Goal: Task Accomplishment & Management: Manage account settings

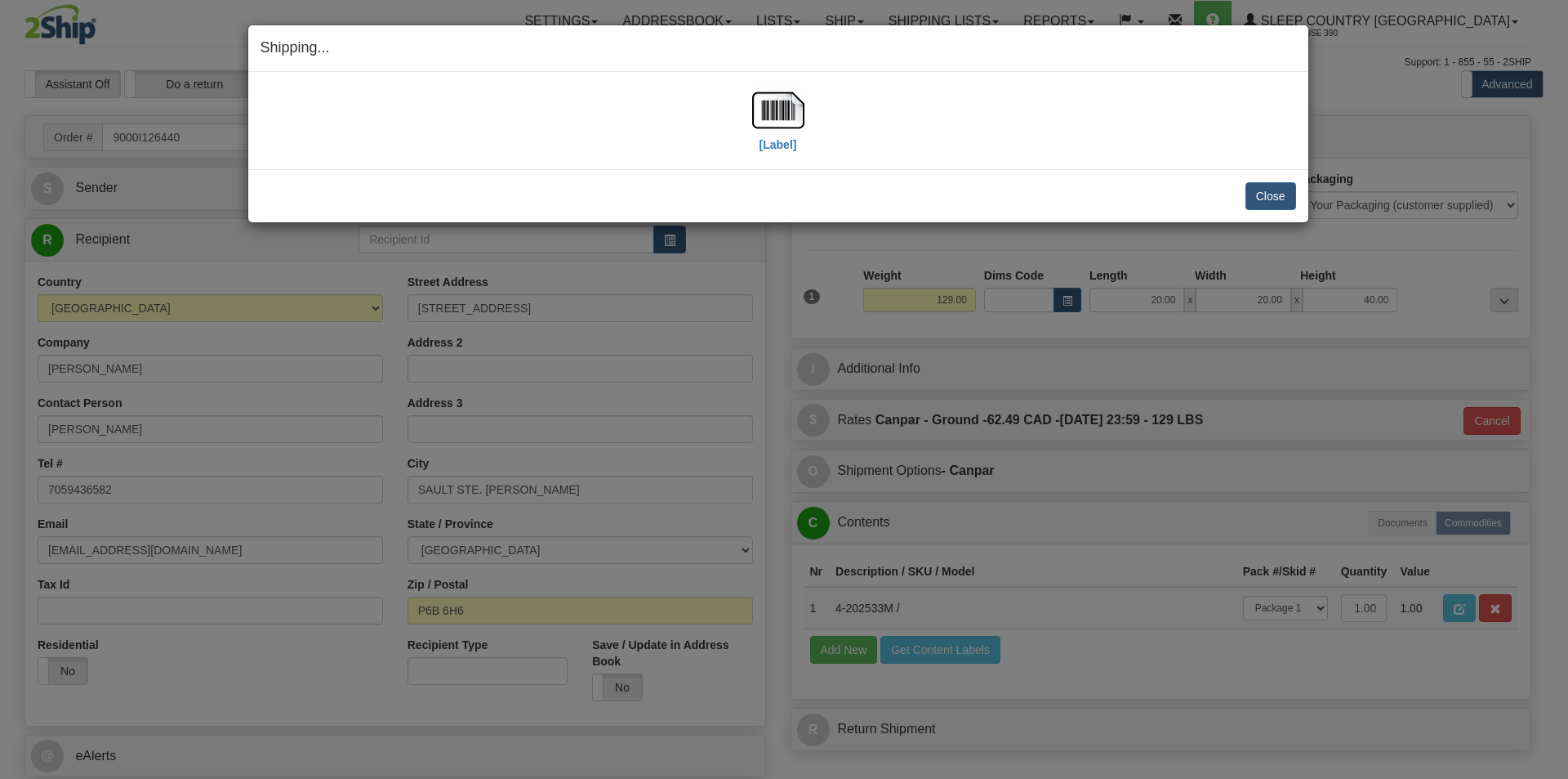
select select "0"
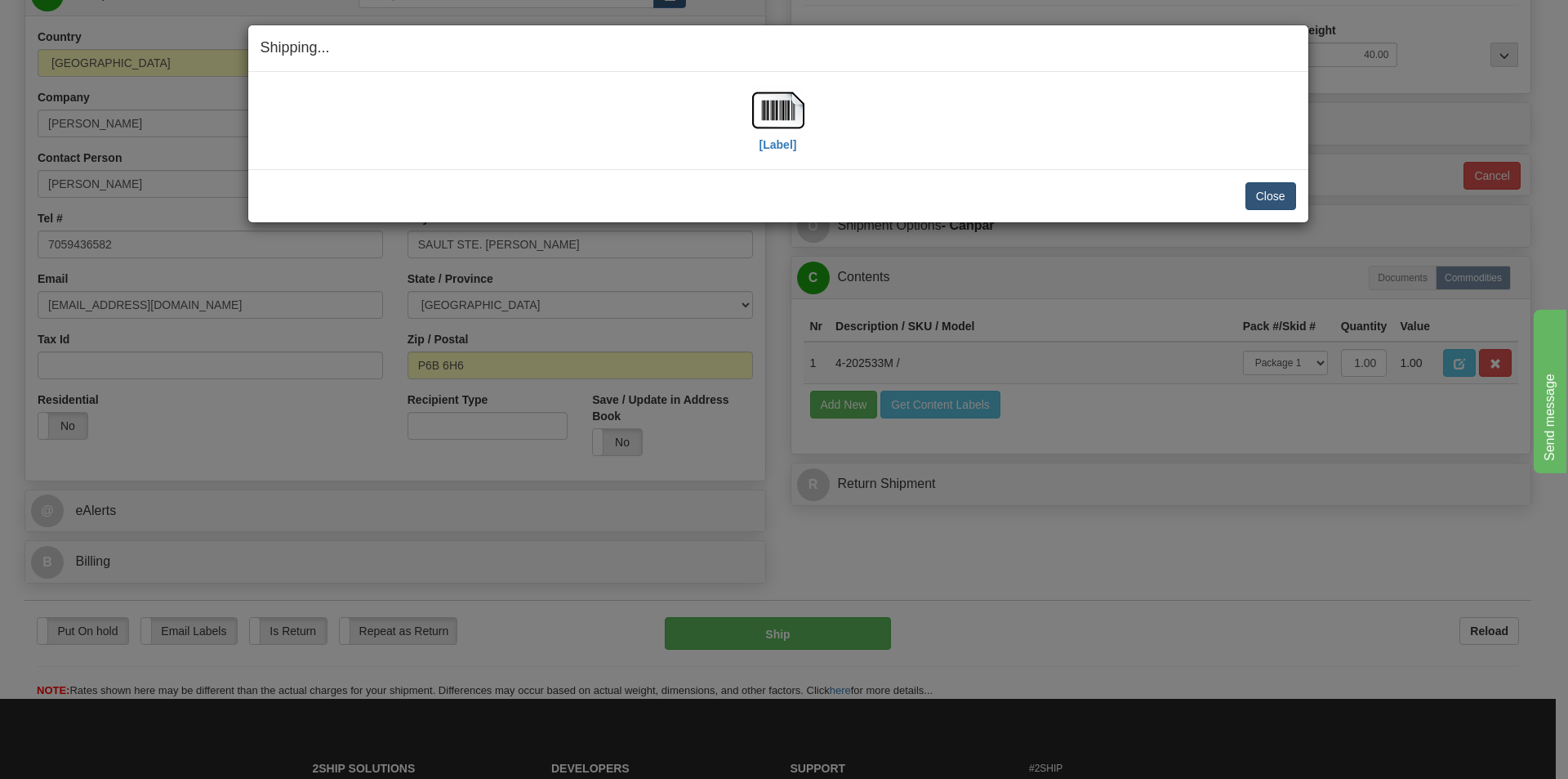
scroll to position [245, 0]
click at [1278, 200] on button "Close" at bounding box center [1271, 196] width 50 height 28
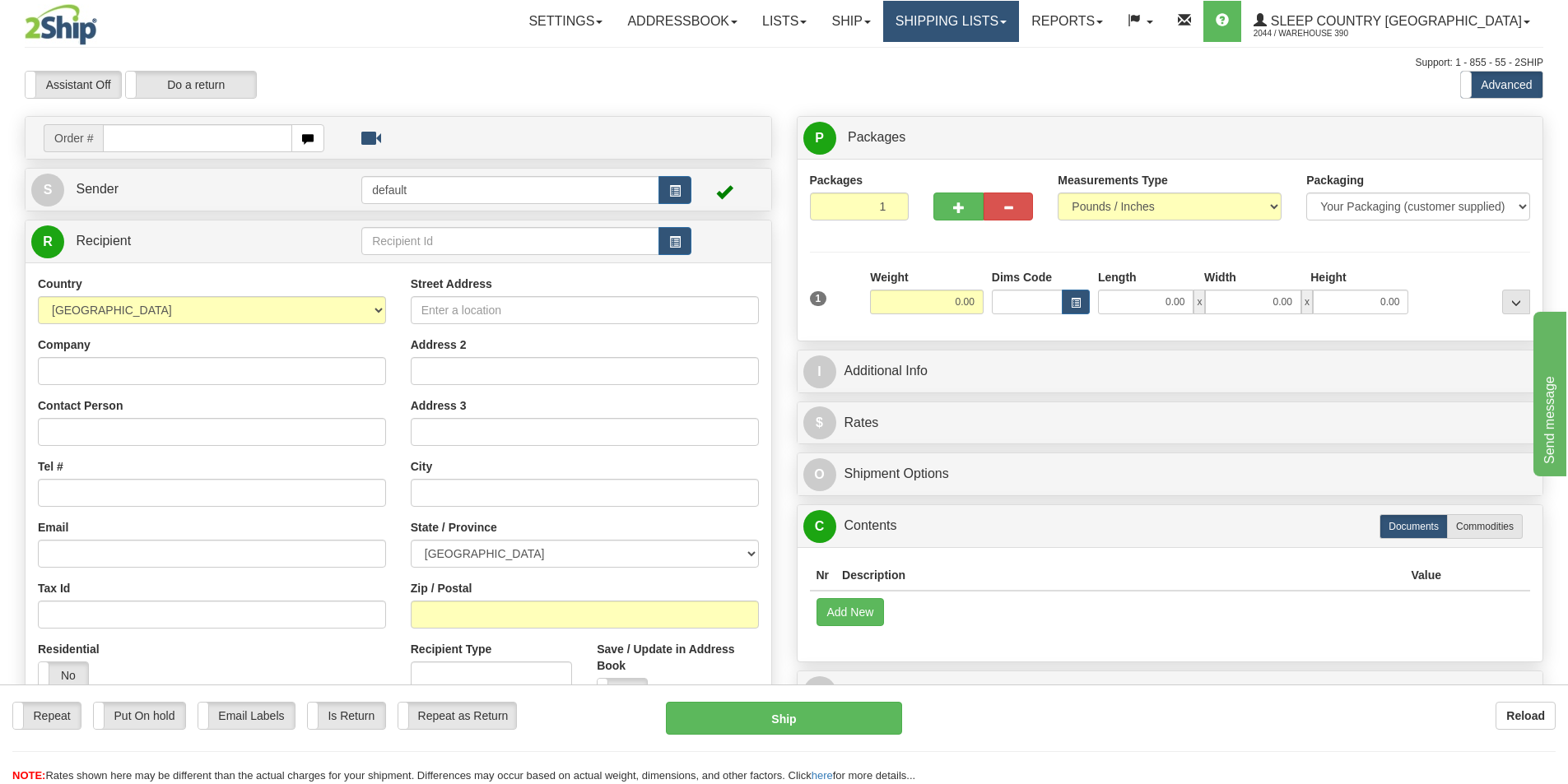
click at [1007, 21] on span at bounding box center [1004, 22] width 7 height 3
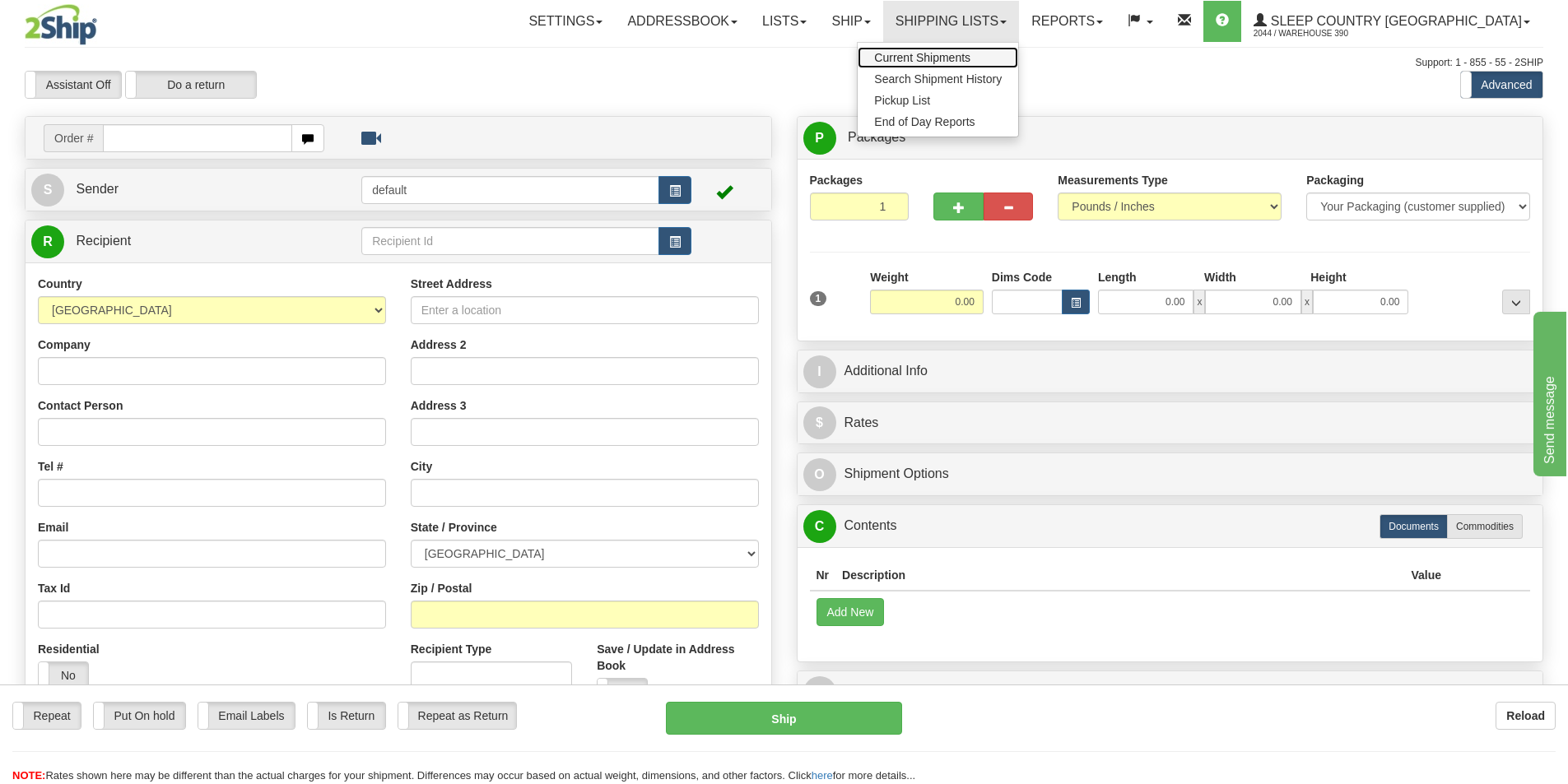
click at [971, 61] on span "Current Shipments" at bounding box center [922, 57] width 97 height 13
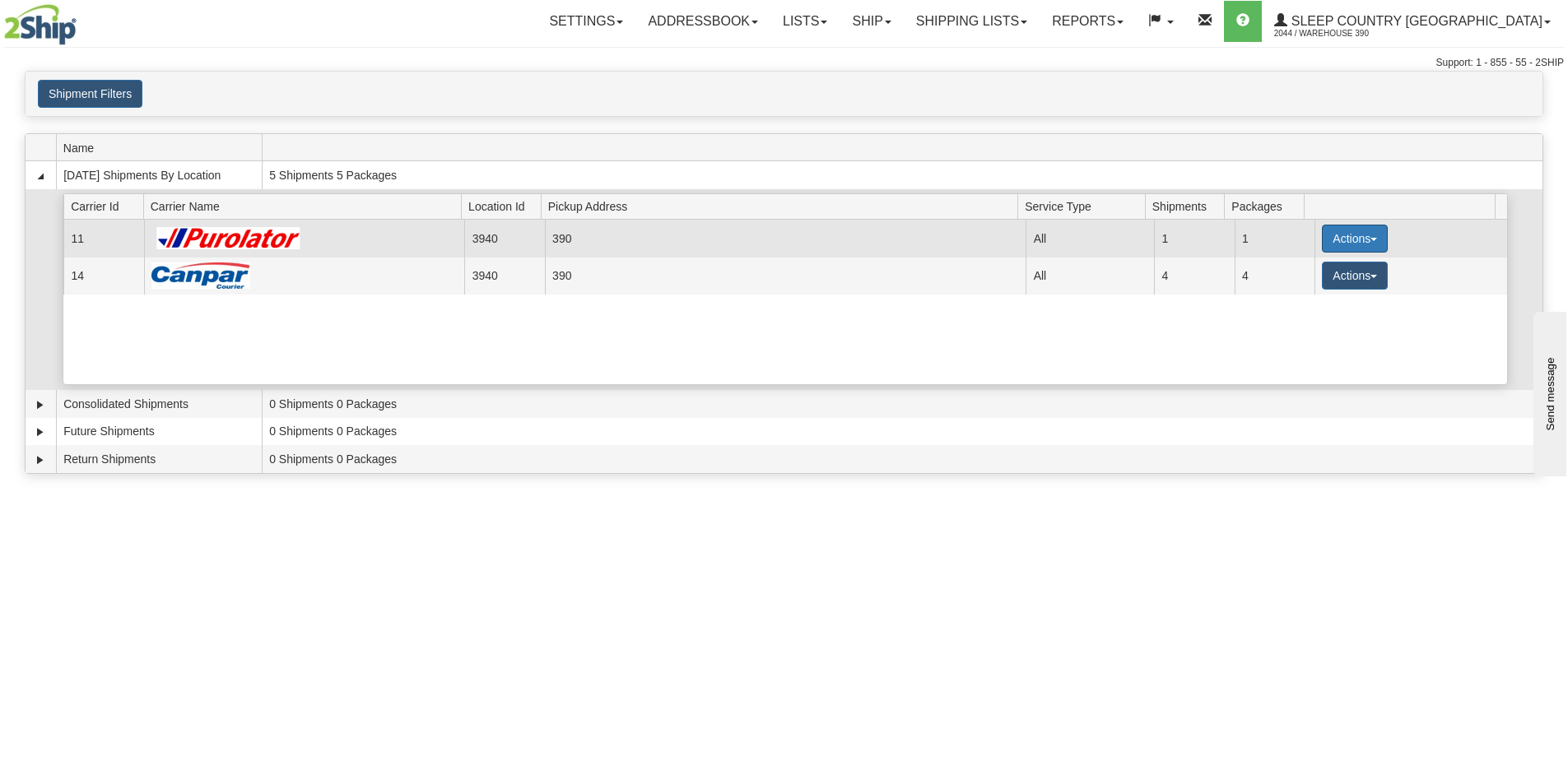
click at [1371, 240] on span "button" at bounding box center [1374, 239] width 7 height 3
click at [1304, 311] on span "Pickup" at bounding box center [1293, 312] width 44 height 12
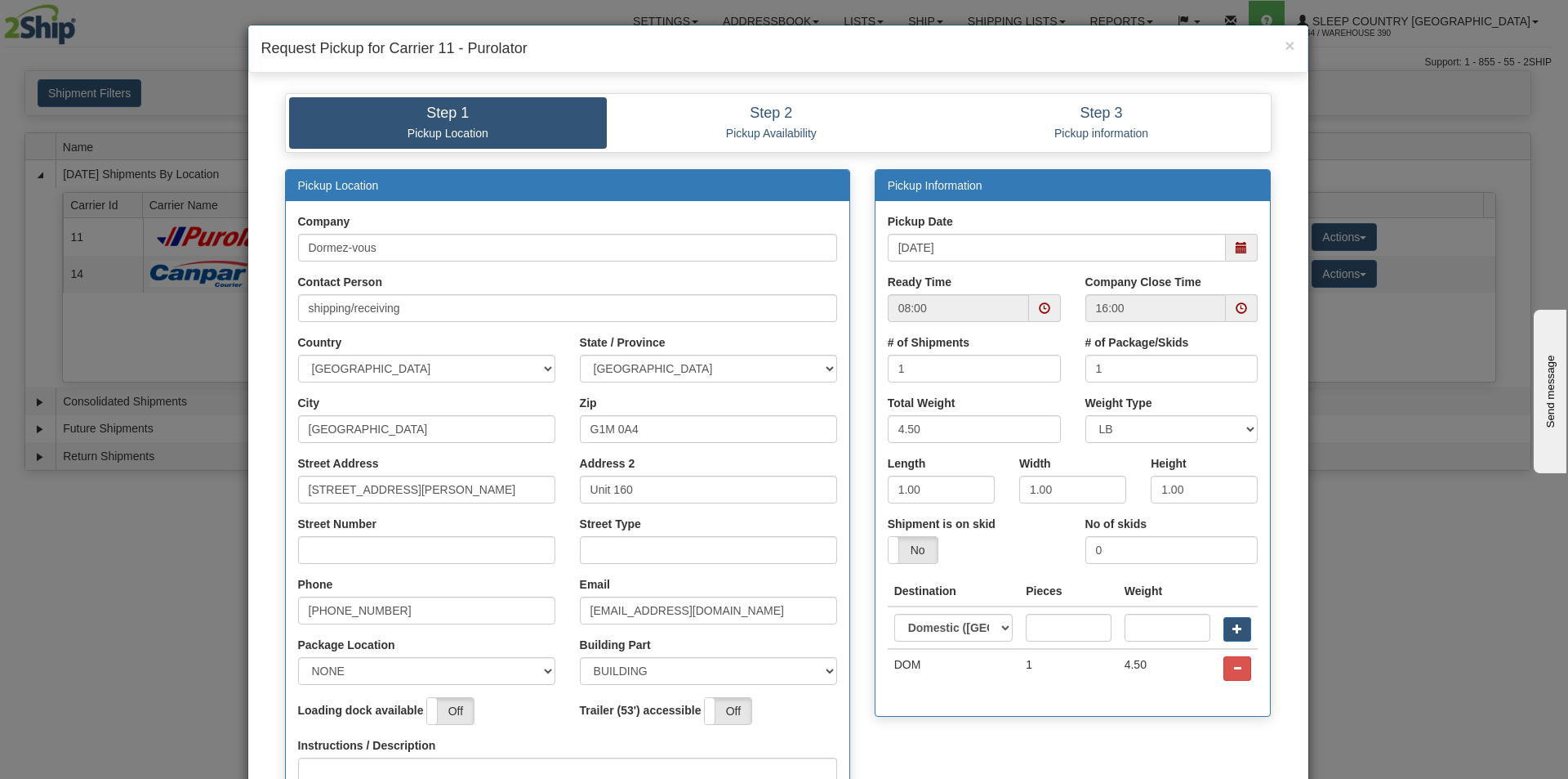
click at [1236, 251] on span at bounding box center [1242, 248] width 12 height 12
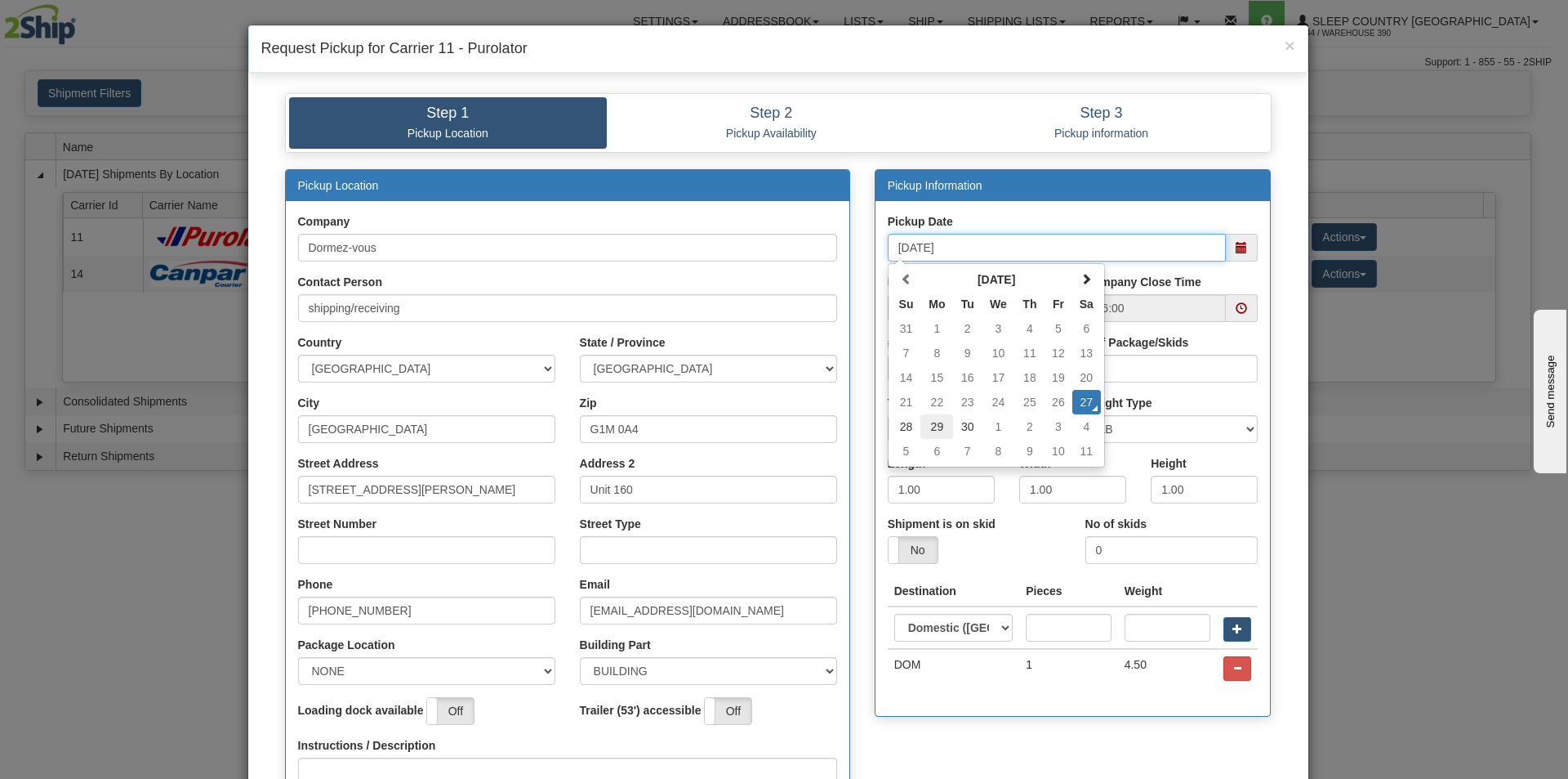
click at [937, 427] on td "29" at bounding box center [937, 426] width 33 height 25
type input "09/29/2025"
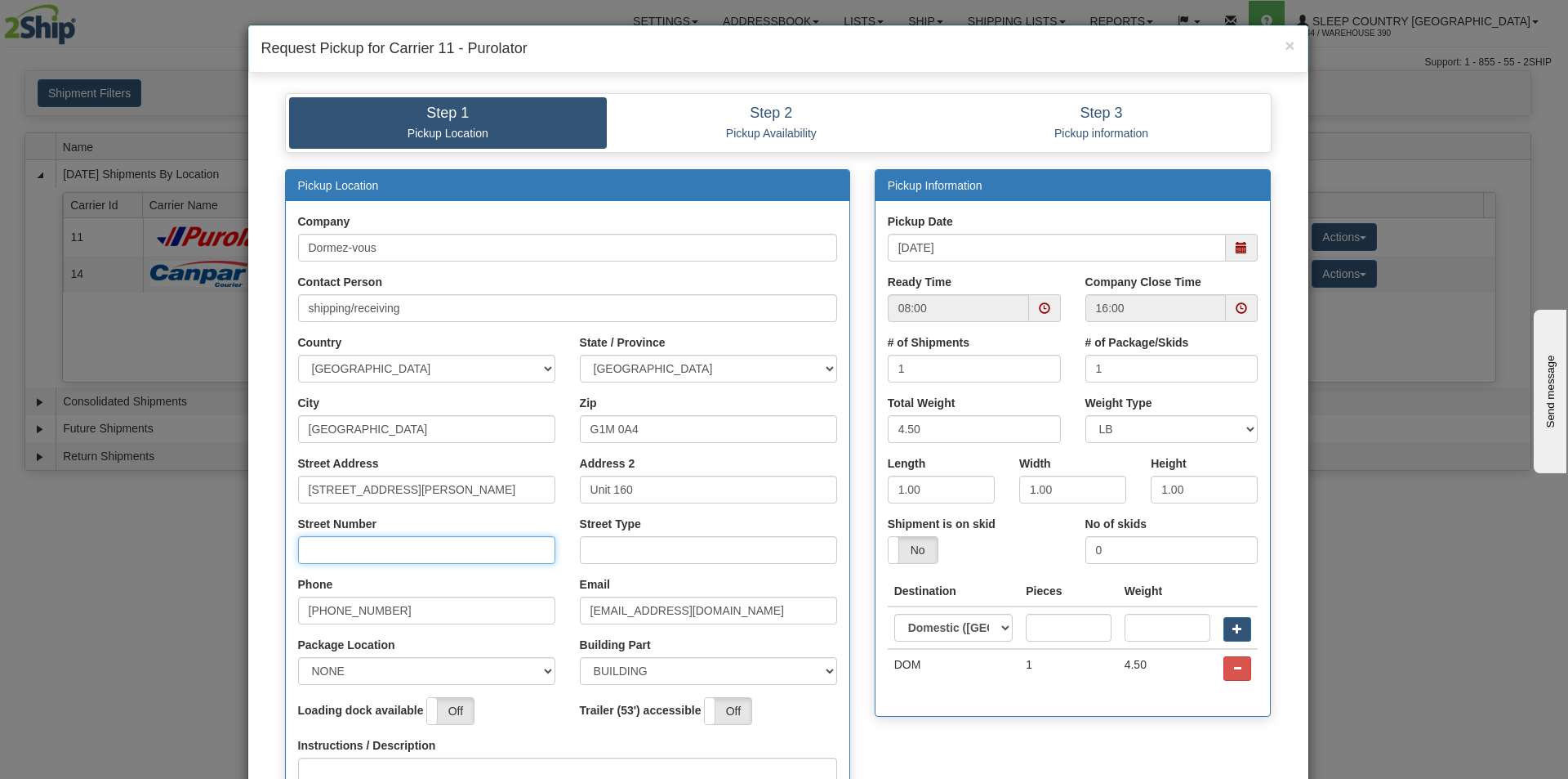
click at [341, 543] on input "Street Number" at bounding box center [427, 550] width 257 height 28
type input "210"
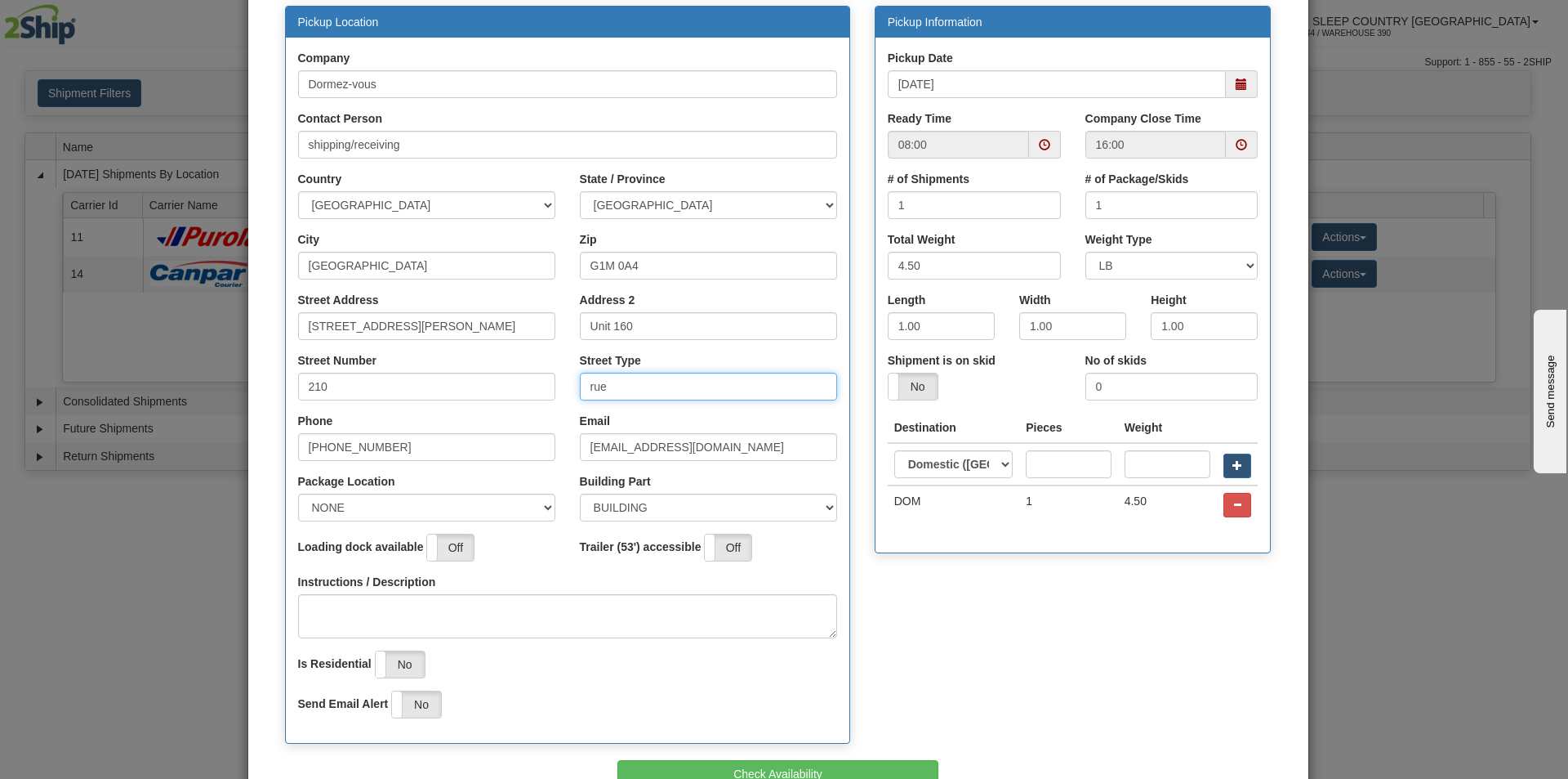
scroll to position [263, 0]
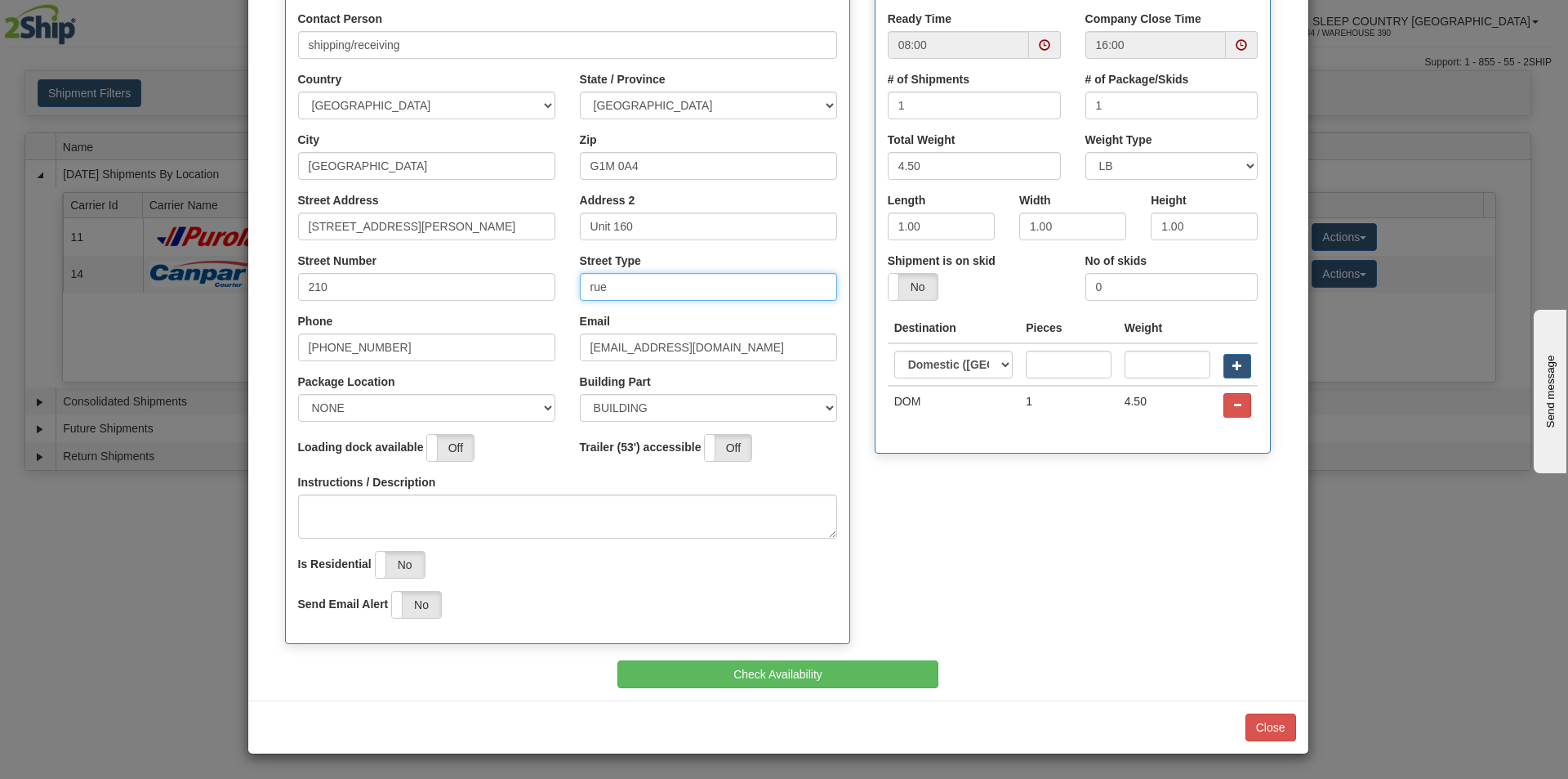
type input "rue"
click at [467, 407] on select "NONE FRONT REAR SIDE" at bounding box center [427, 408] width 257 height 28
select select "2"
click at [298, 394] on select "NONE FRONT REAR SIDE" at bounding box center [427, 408] width 257 height 28
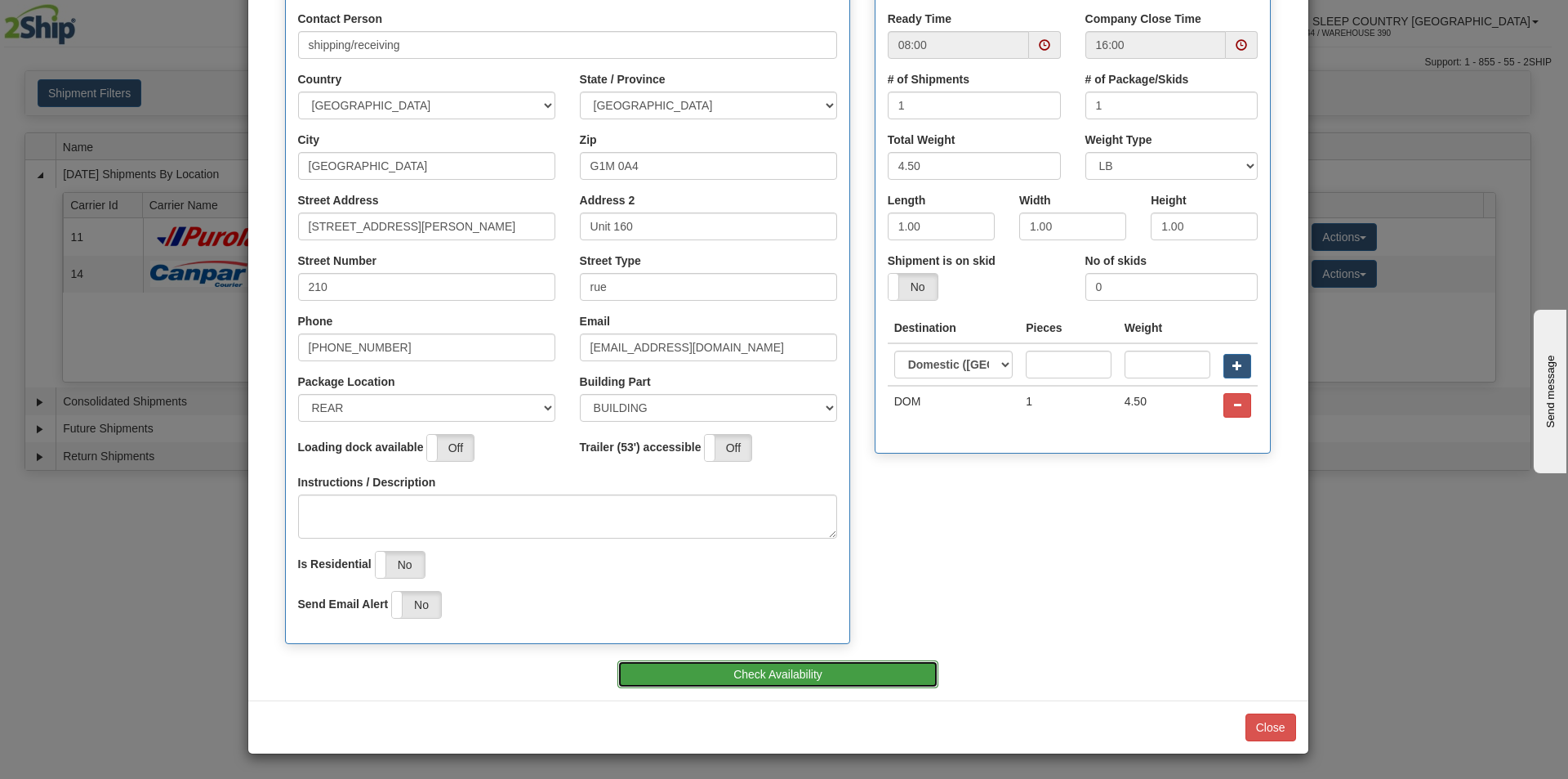
click at [873, 672] on button "Check Availability" at bounding box center [778, 674] width 321 height 28
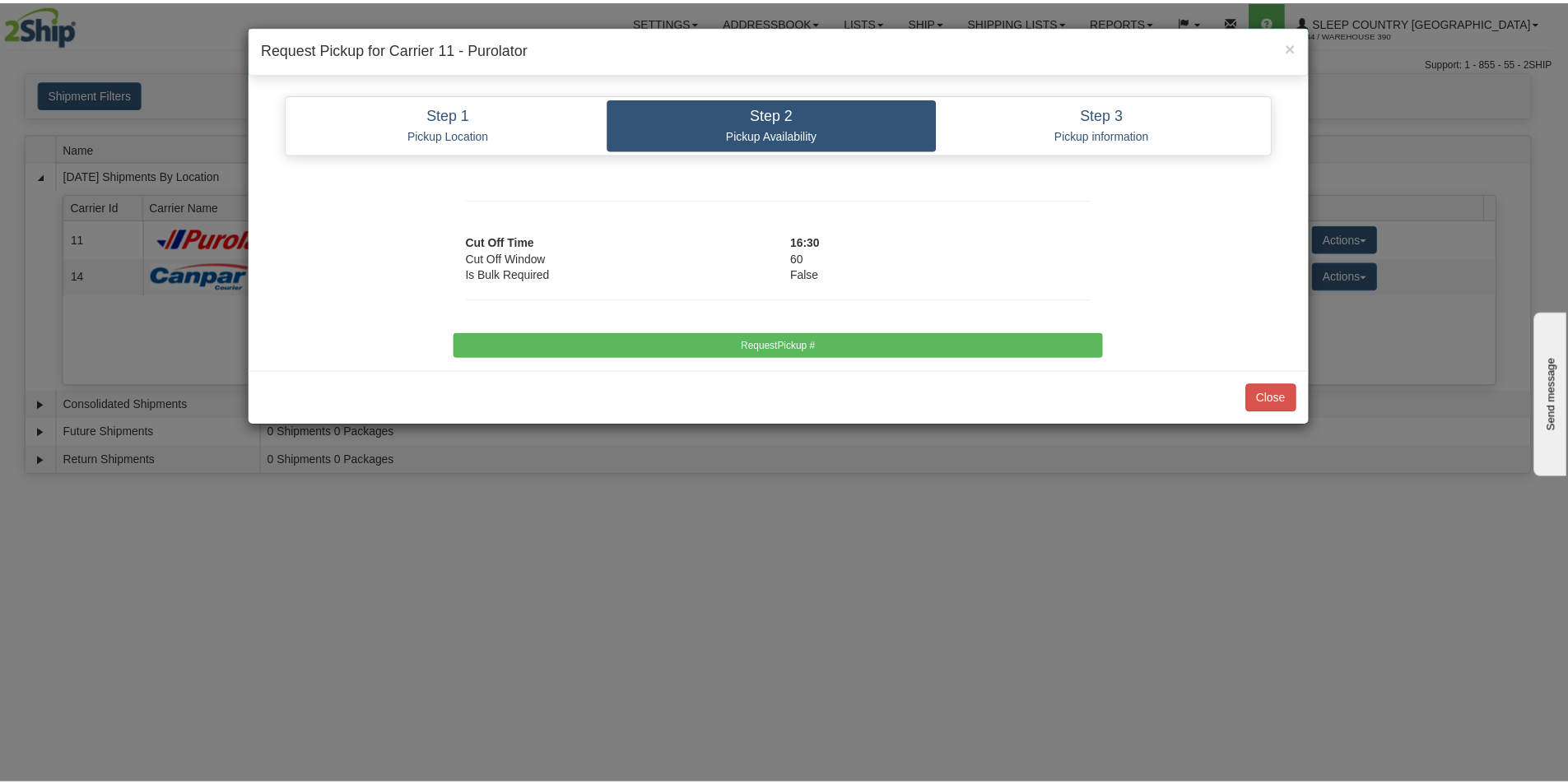
scroll to position [0, 0]
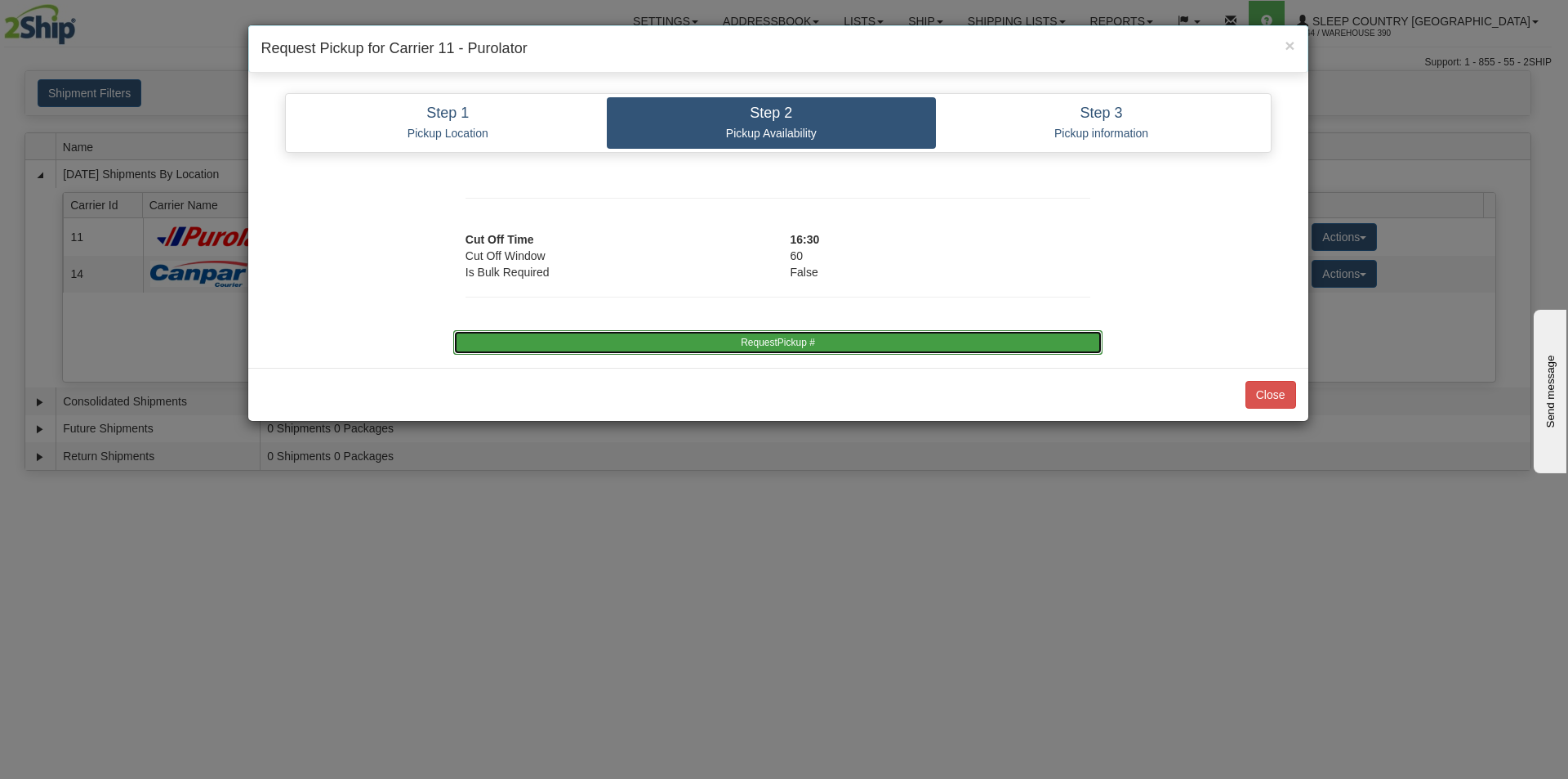
click at [1022, 341] on button "RequestPickup #" at bounding box center [778, 342] width 649 height 25
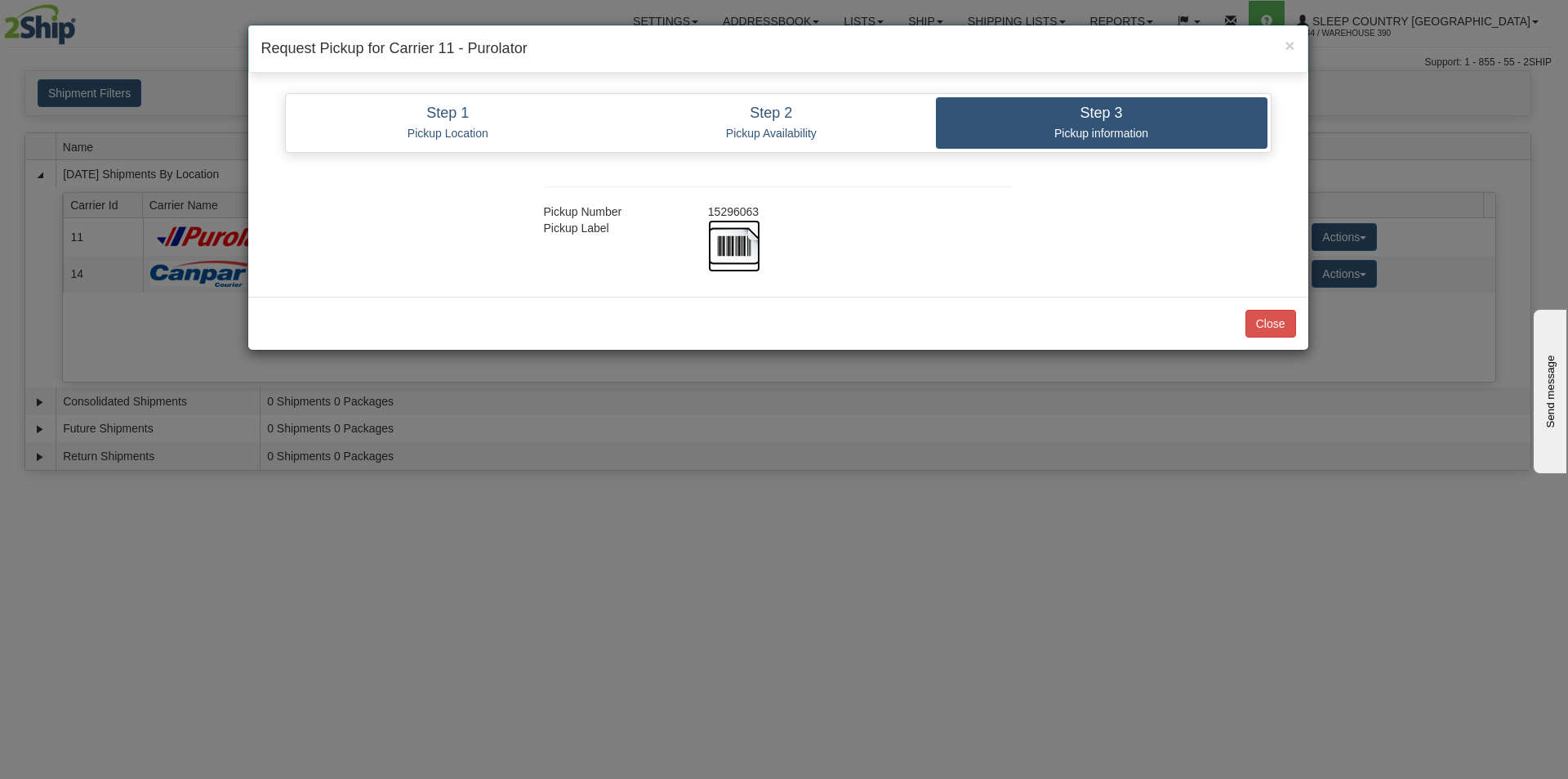
click at [736, 251] on img at bounding box center [734, 245] width 52 height 52
click at [1275, 323] on button "Close" at bounding box center [1271, 323] width 50 height 28
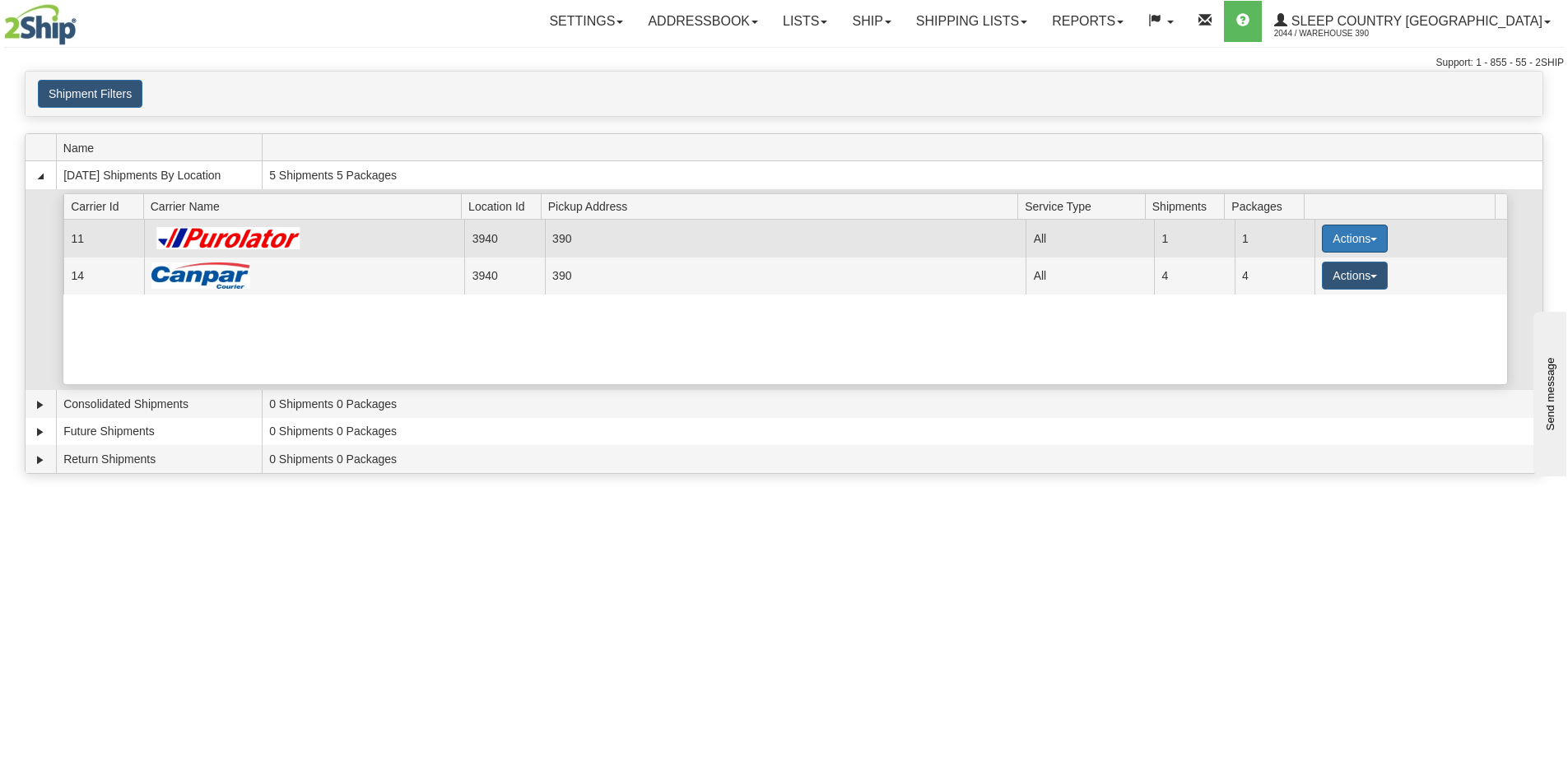
click at [1362, 235] on button "Actions" at bounding box center [1355, 239] width 66 height 28
click at [1316, 290] on link "Close" at bounding box center [1321, 291] width 131 height 21
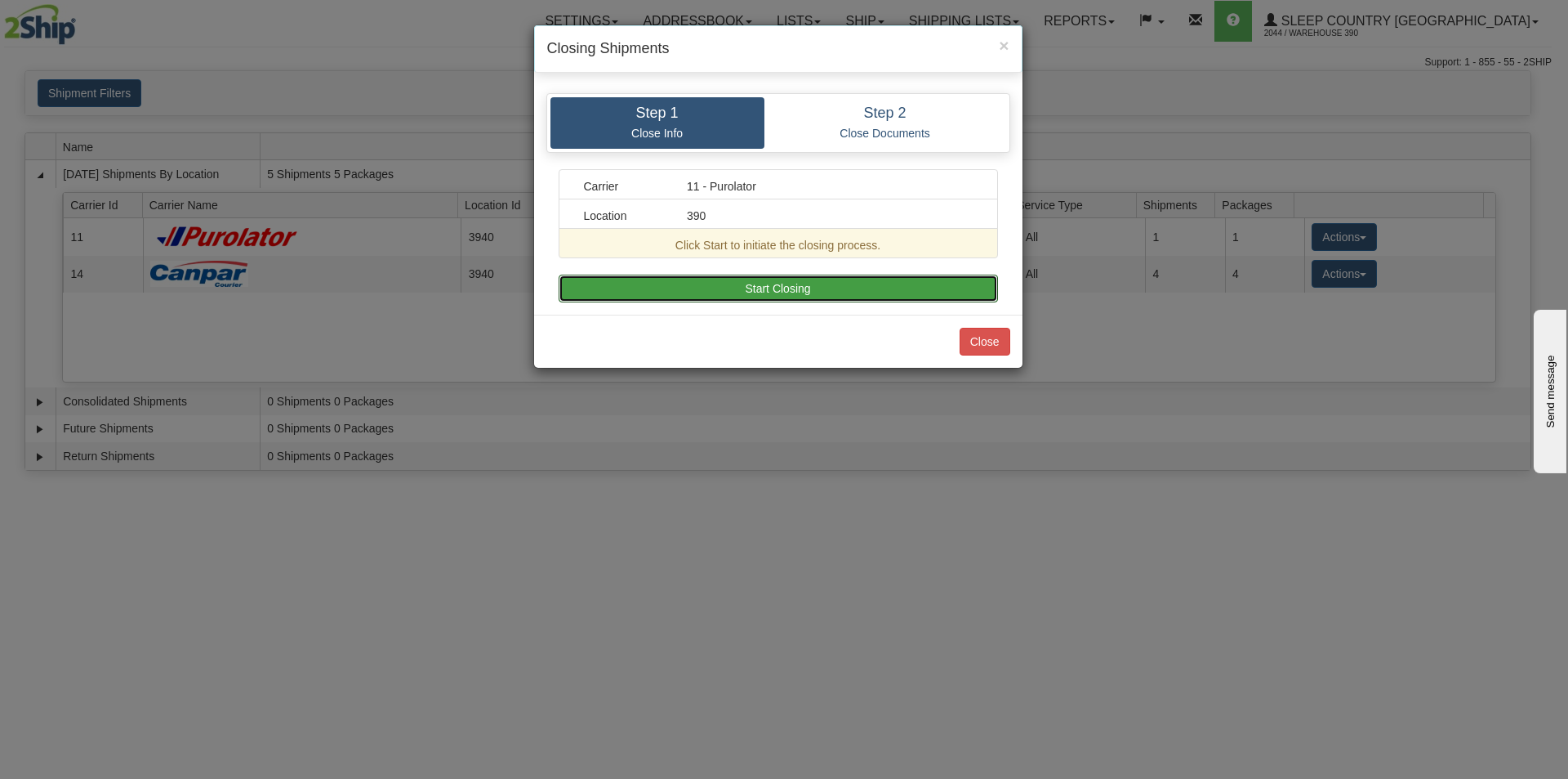
click at [821, 284] on button "Start Closing" at bounding box center [779, 289] width 440 height 28
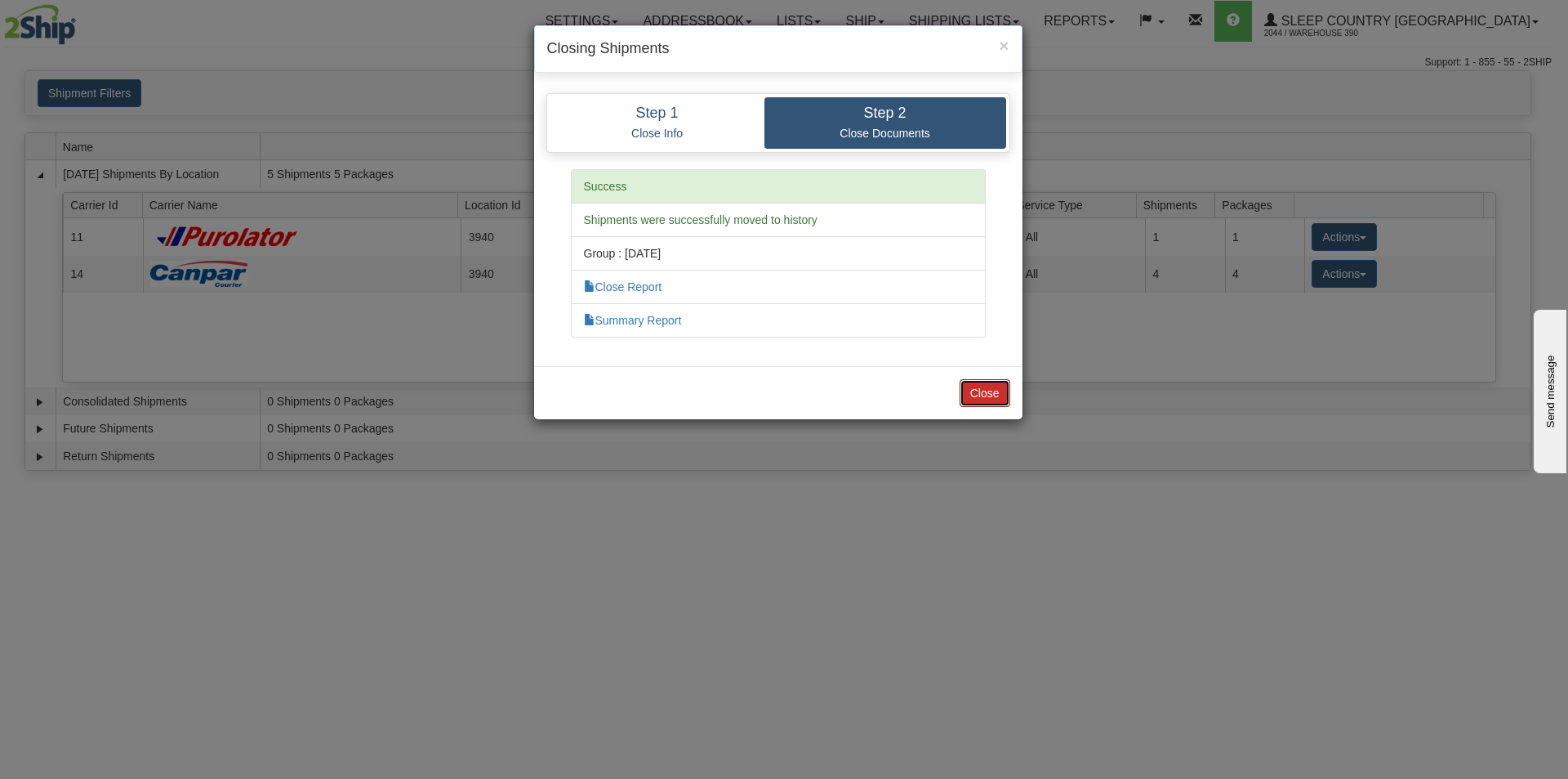
drag, startPoint x: 989, startPoint y: 395, endPoint x: 1002, endPoint y: 395, distance: 13.0
click at [990, 396] on button "Close" at bounding box center [984, 393] width 50 height 28
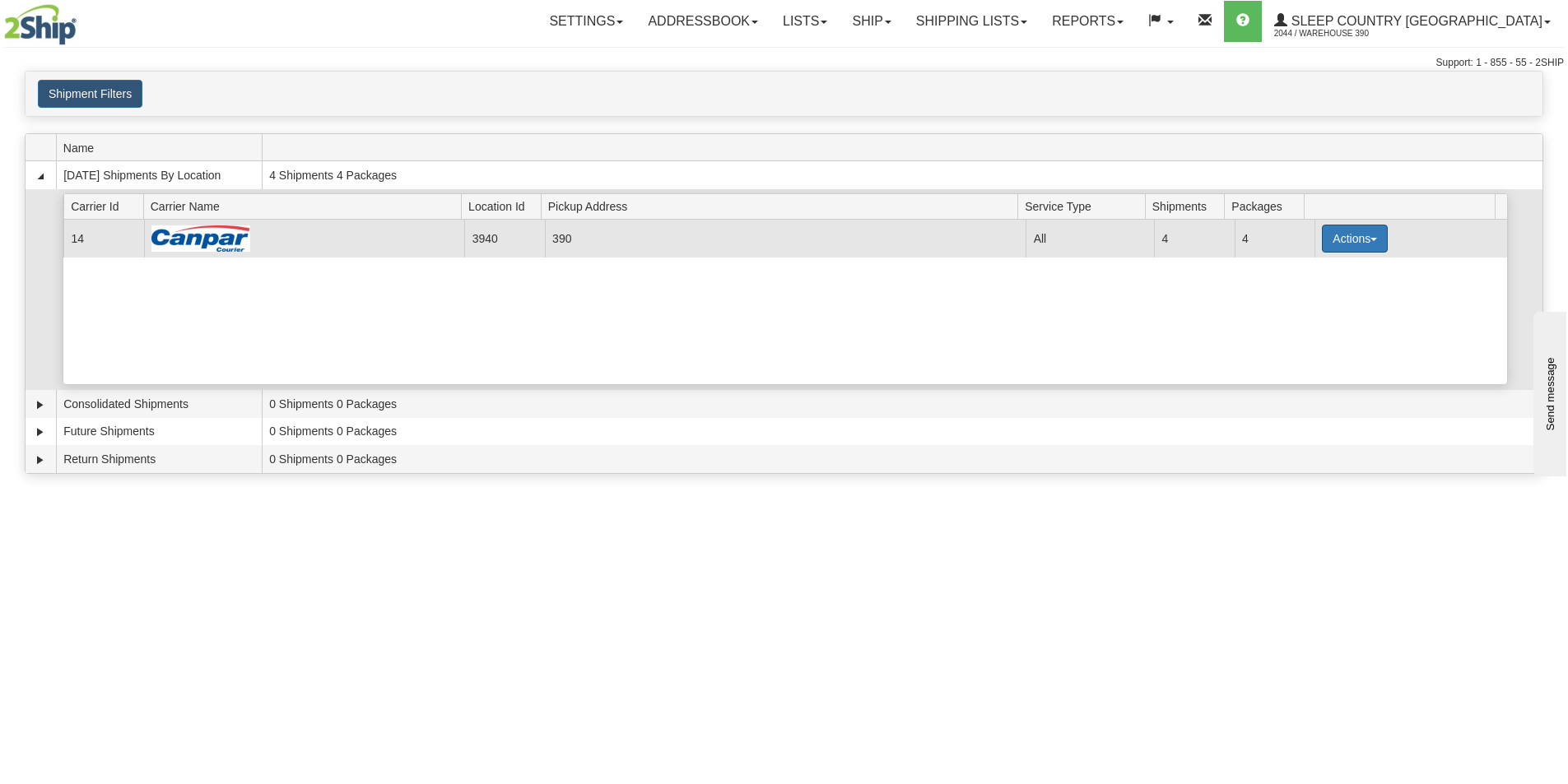
click at [1357, 239] on button "Actions" at bounding box center [1355, 239] width 66 height 28
click at [1304, 293] on span "Close" at bounding box center [1290, 291] width 38 height 12
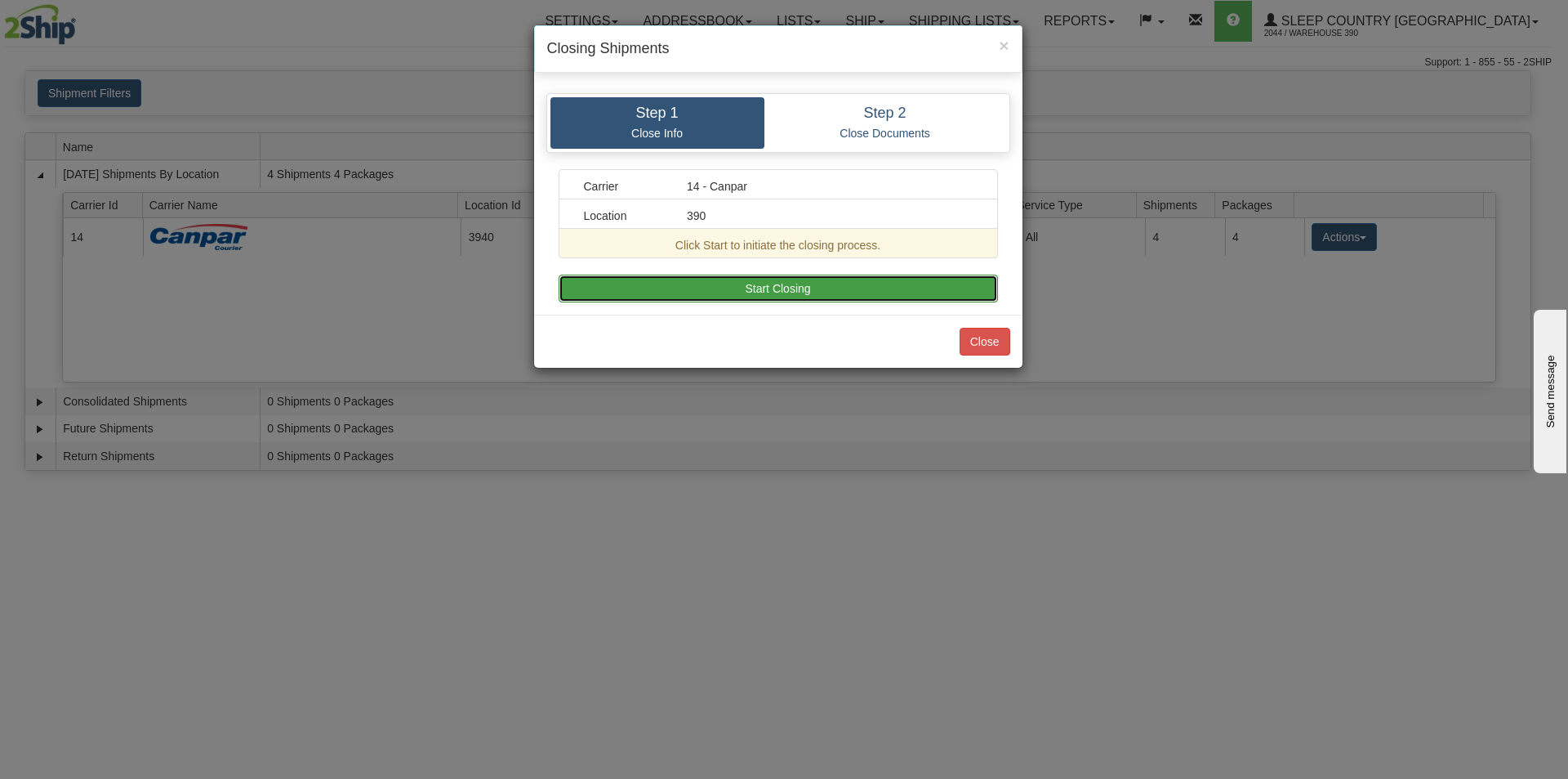
click at [826, 286] on button "Start Closing" at bounding box center [779, 289] width 440 height 28
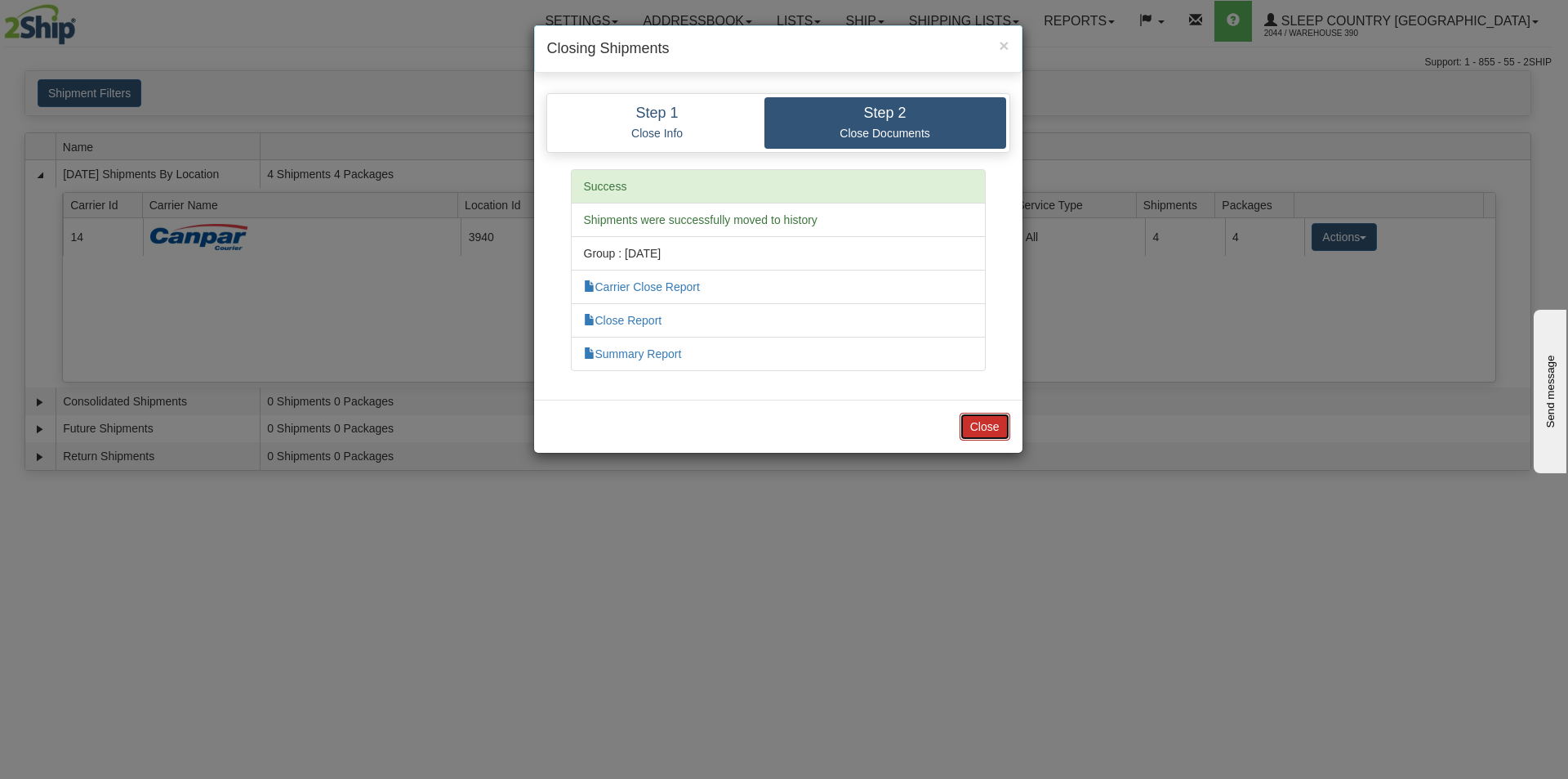
click at [984, 418] on button "Close" at bounding box center [984, 427] width 50 height 28
